Goal: Find specific page/section: Find specific page/section

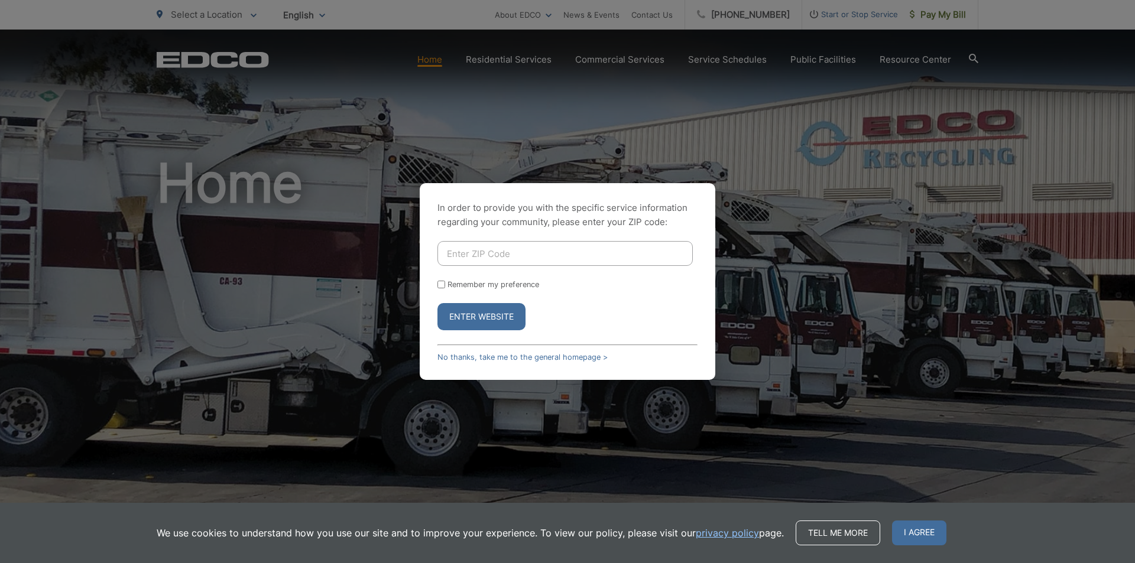
click at [360, 289] on div "In order to provide you with the specific service information regarding your co…" at bounding box center [567, 281] width 1135 height 563
click at [471, 318] on button "Enter Website" at bounding box center [481, 316] width 88 height 27
click at [919, 523] on span "I agree" at bounding box center [919, 533] width 54 height 25
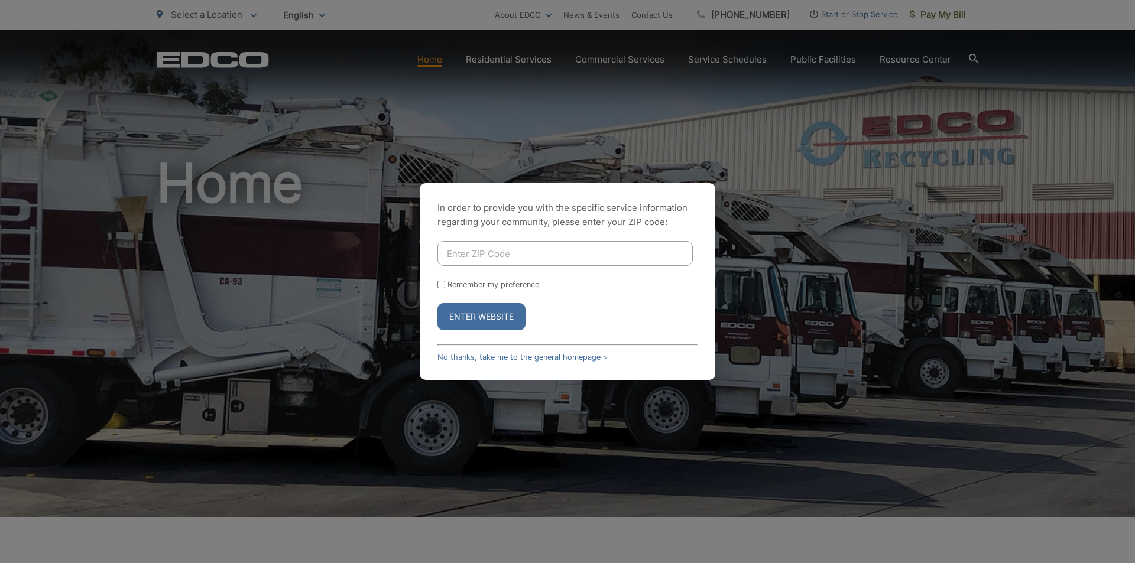
click at [509, 252] on input "Enter ZIP Code" at bounding box center [564, 253] width 255 height 25
click at [438, 280] on form "Remember my preference Enter Website" at bounding box center [567, 285] width 260 height 89
click at [475, 262] on input "Enter ZIP Code" at bounding box center [564, 253] width 255 height 25
click at [723, 171] on div "In order to provide you with the specific service information regarding your co…" at bounding box center [567, 281] width 1135 height 563
